Goal: Task Accomplishment & Management: Complete application form

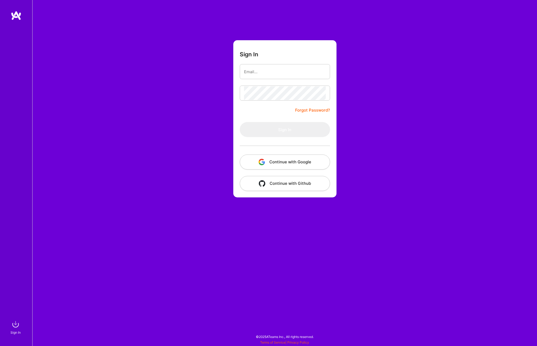
click at [281, 157] on button "Continue with Google" at bounding box center [285, 162] width 90 height 15
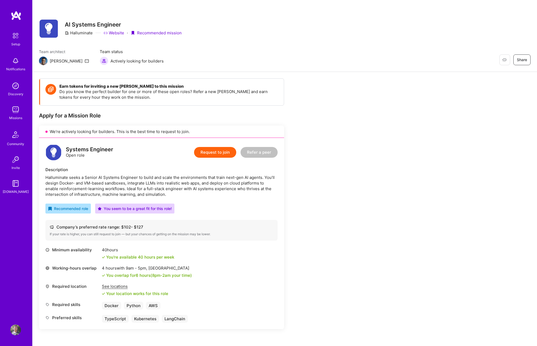
click at [113, 32] on link "Website" at bounding box center [113, 33] width 21 height 6
click at [214, 150] on button "Request to join" at bounding box center [215, 152] width 42 height 11
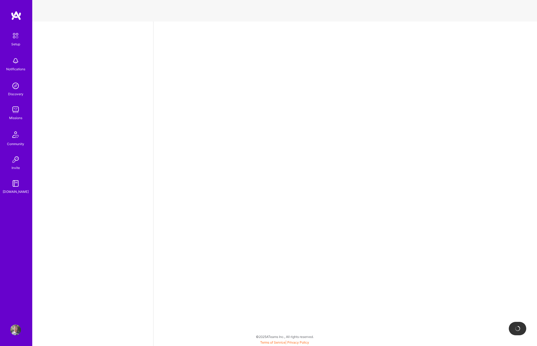
select select "IN"
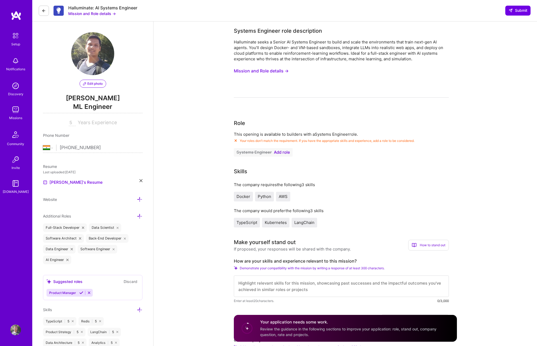
click at [283, 152] on span "Add role" at bounding box center [282, 152] width 16 height 4
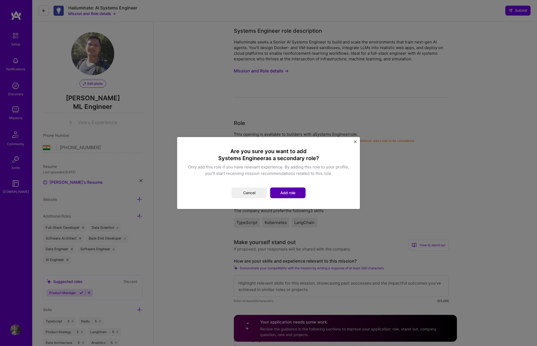
click at [286, 198] on button "Add role" at bounding box center [287, 193] width 35 height 11
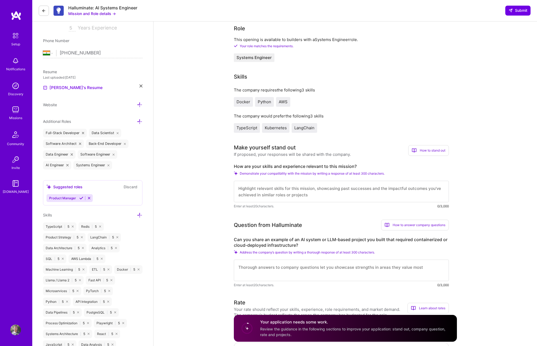
scroll to position [101, 0]
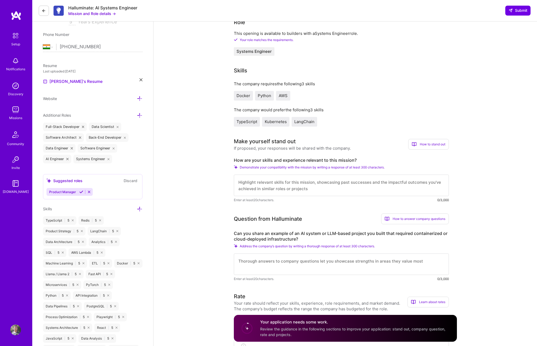
click at [305, 183] on textarea at bounding box center [341, 185] width 215 height 21
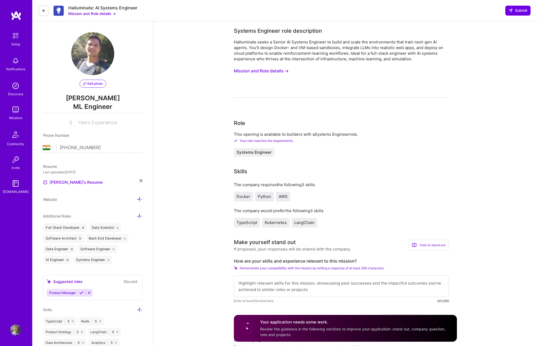
click at [266, 69] on button "Mission and Role details →" at bounding box center [261, 71] width 55 height 10
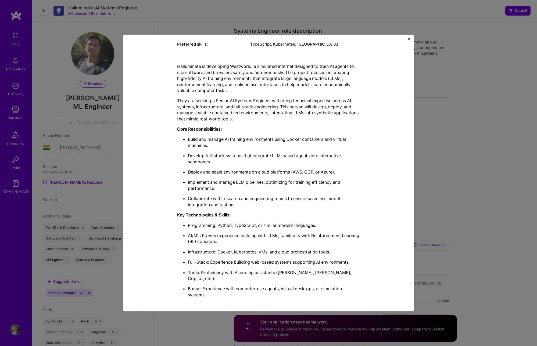
scroll to position [131, 0]
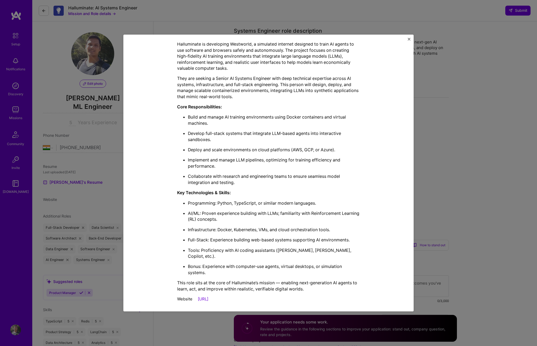
click at [433, 88] on div "Mission Description and Role Details Systems Engineer role description Hallumin…" at bounding box center [268, 173] width 537 height 346
